Goal: Transaction & Acquisition: Purchase product/service

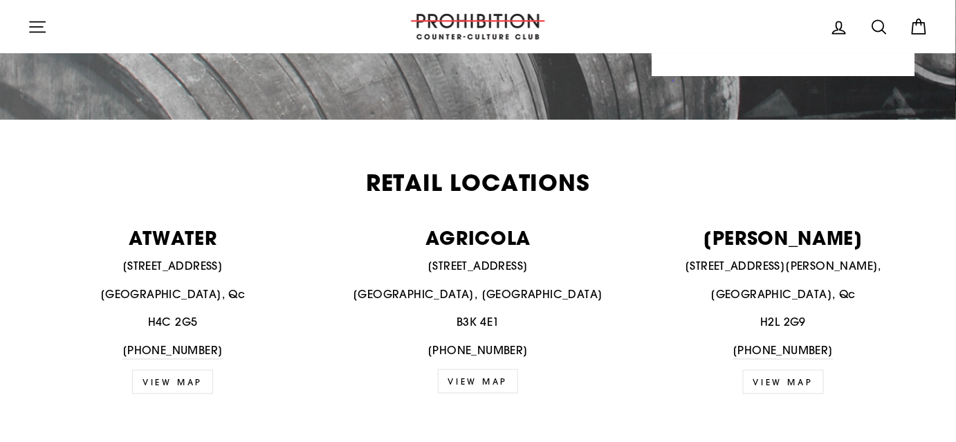
scroll to position [440, 0]
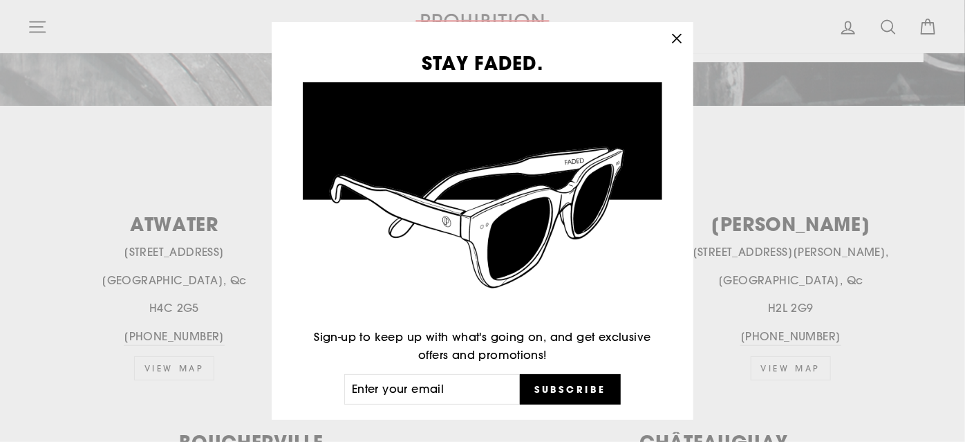
click at [680, 41] on icon "button" at bounding box center [676, 38] width 19 height 19
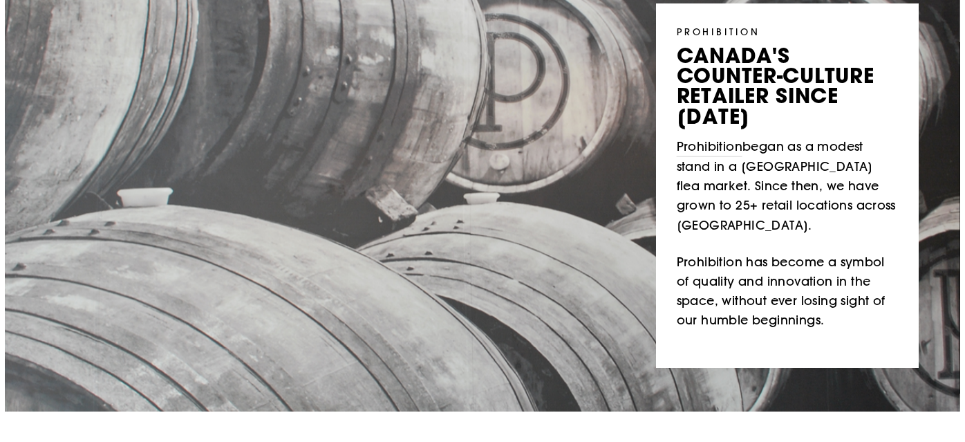
scroll to position [0, 0]
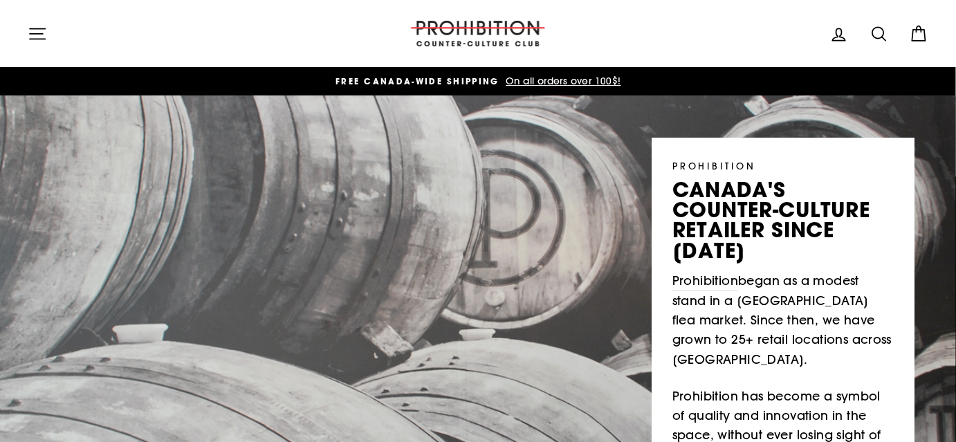
click at [46, 35] on icon "button" at bounding box center [37, 33] width 19 height 19
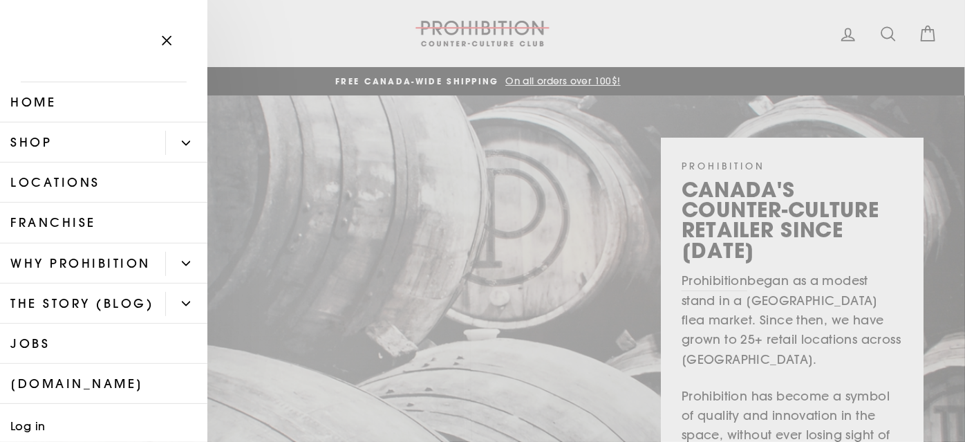
click at [66, 143] on link "Shop" at bounding box center [82, 142] width 165 height 40
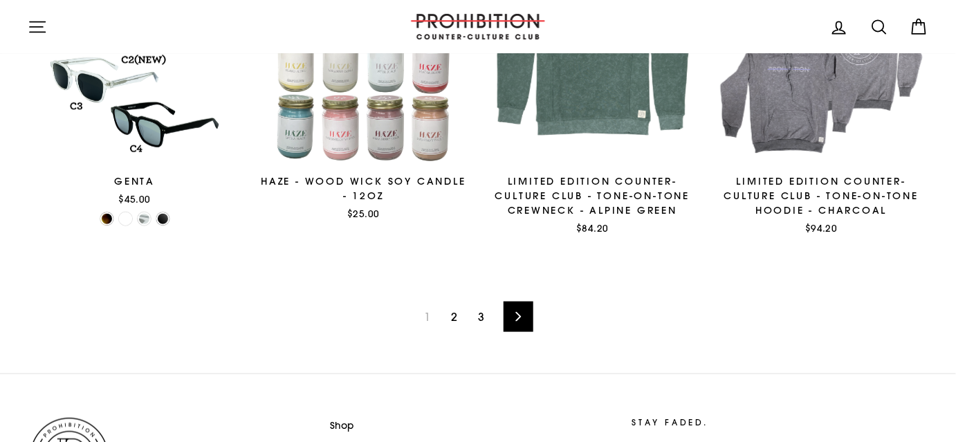
scroll to position [2137, 0]
click at [527, 316] on link "Next" at bounding box center [518, 317] width 30 height 30
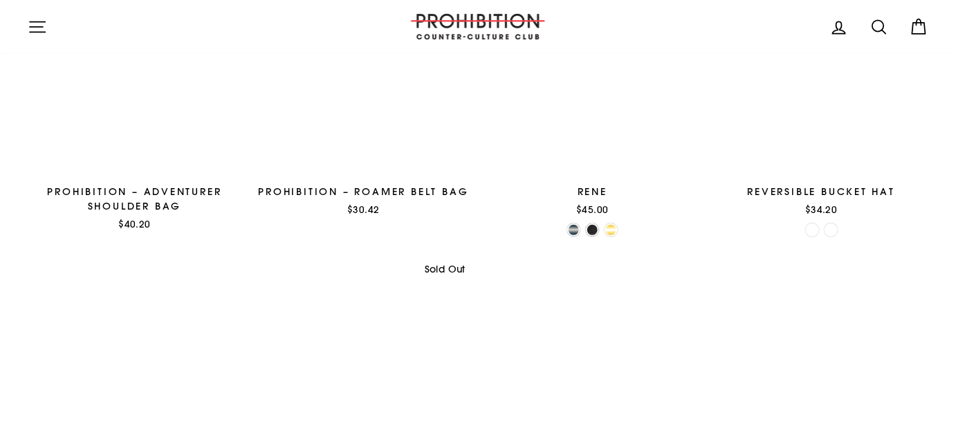
scroll to position [2073, 0]
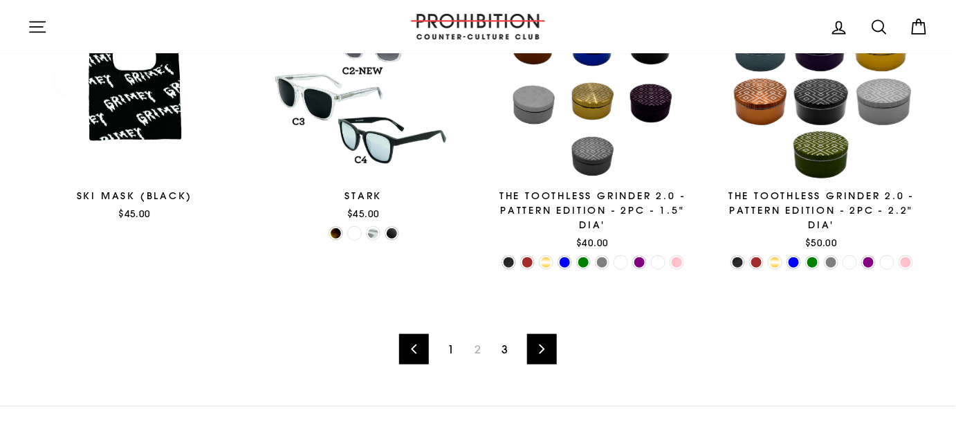
click at [548, 351] on link "Next" at bounding box center [542, 349] width 30 height 30
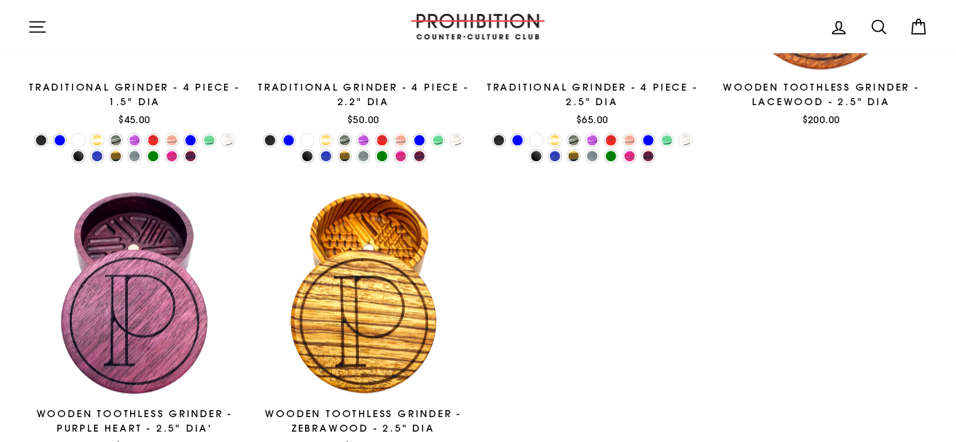
scroll to position [1192, 0]
